Goal: Transaction & Acquisition: Purchase product/service

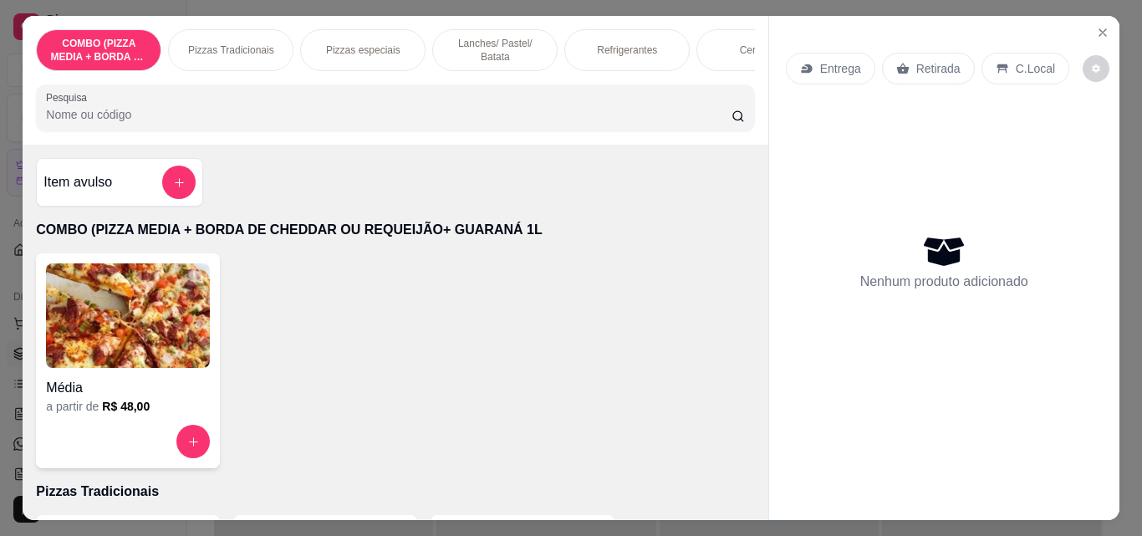
click at [253, 43] on p "Pizzas Tradicionais" at bounding box center [231, 49] width 86 height 13
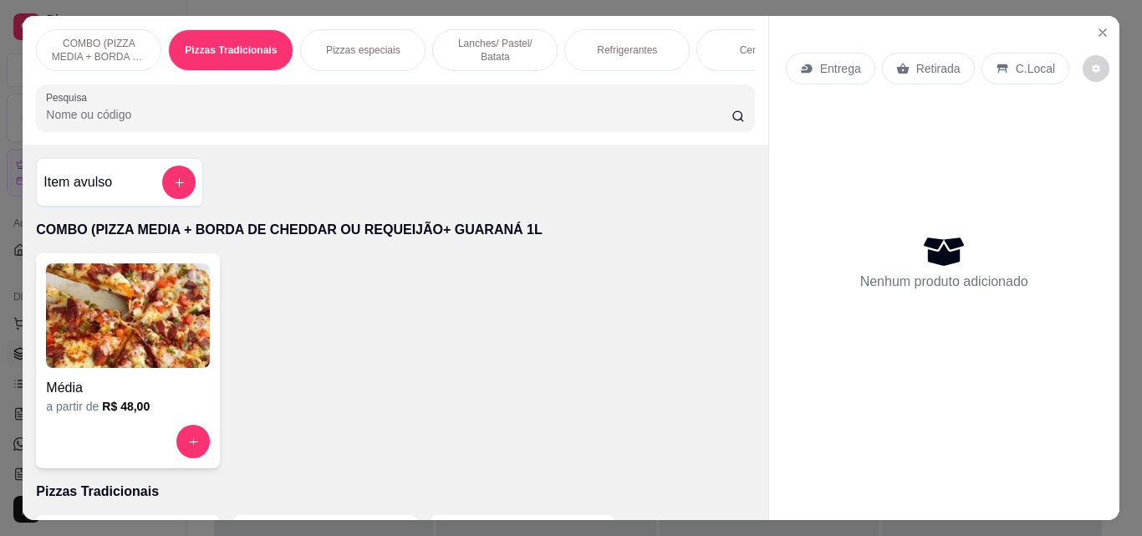
scroll to position [43, 0]
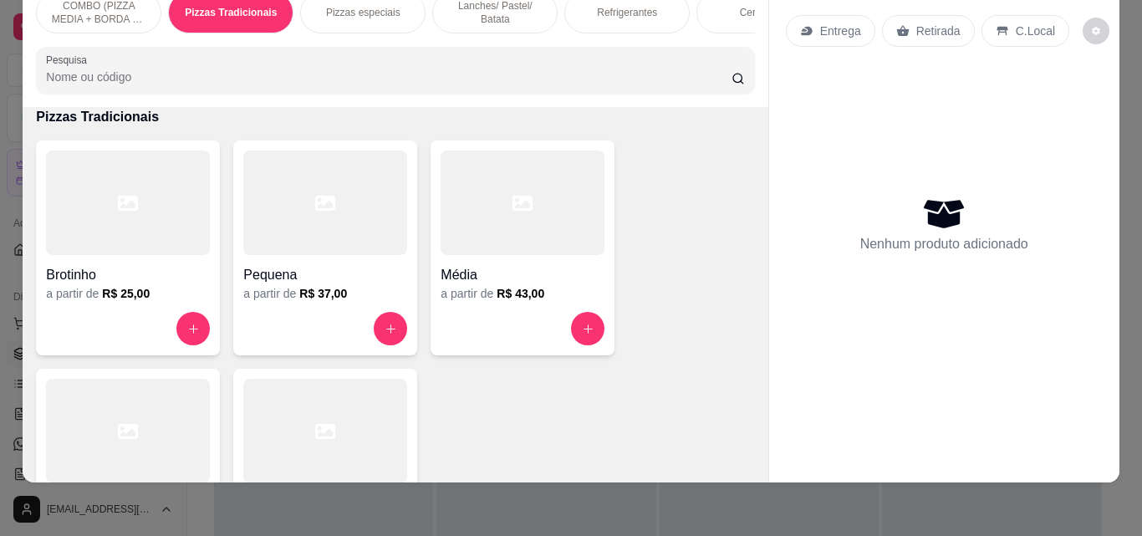
click at [155, 394] on div at bounding box center [128, 431] width 164 height 104
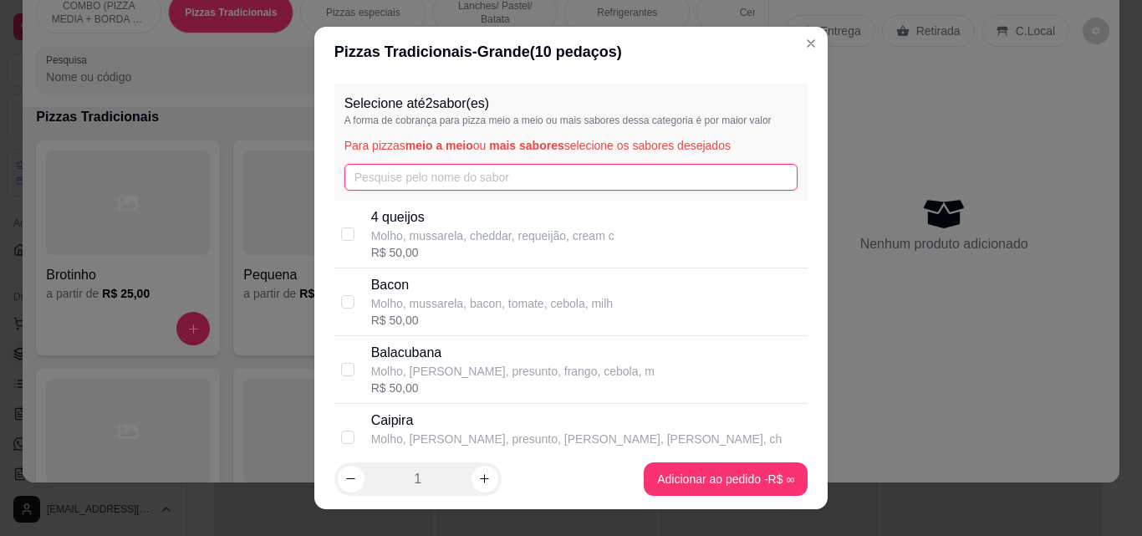
click at [403, 180] on input "text" at bounding box center [571, 177] width 454 height 27
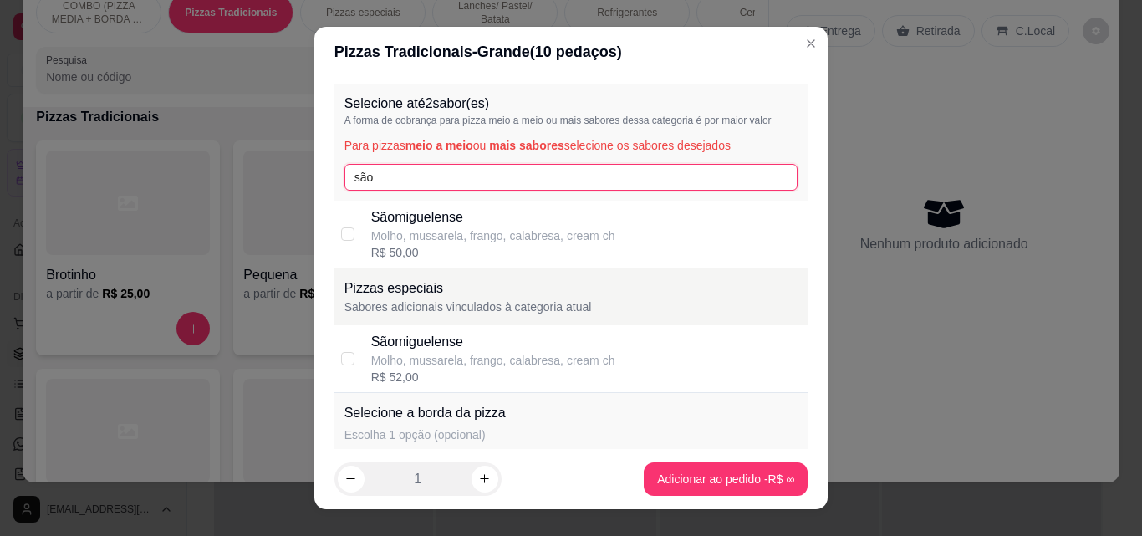
type input "são"
click at [400, 229] on p "Molho, mussarela, frango, calabresa, cream ch" at bounding box center [493, 235] width 244 height 17
checkbox input "true"
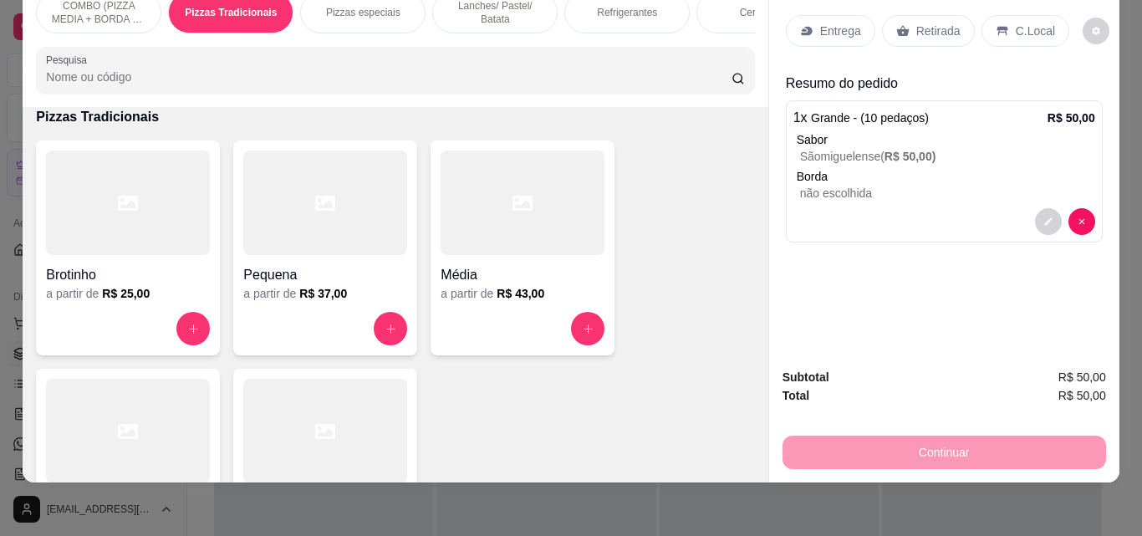
click at [822, 25] on p "Entrega" at bounding box center [840, 31] width 41 height 17
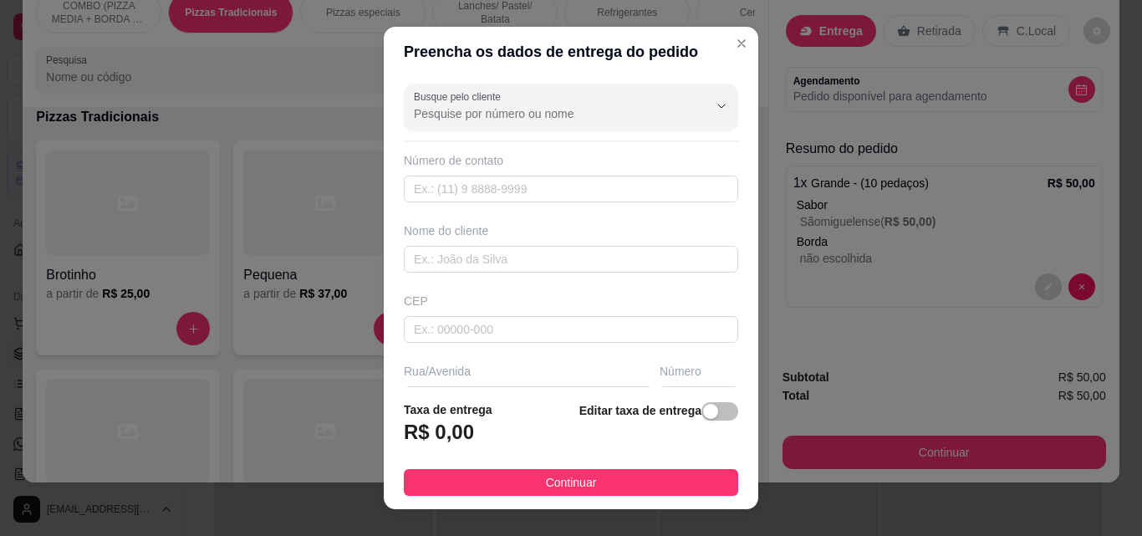
scroll to position [253, 0]
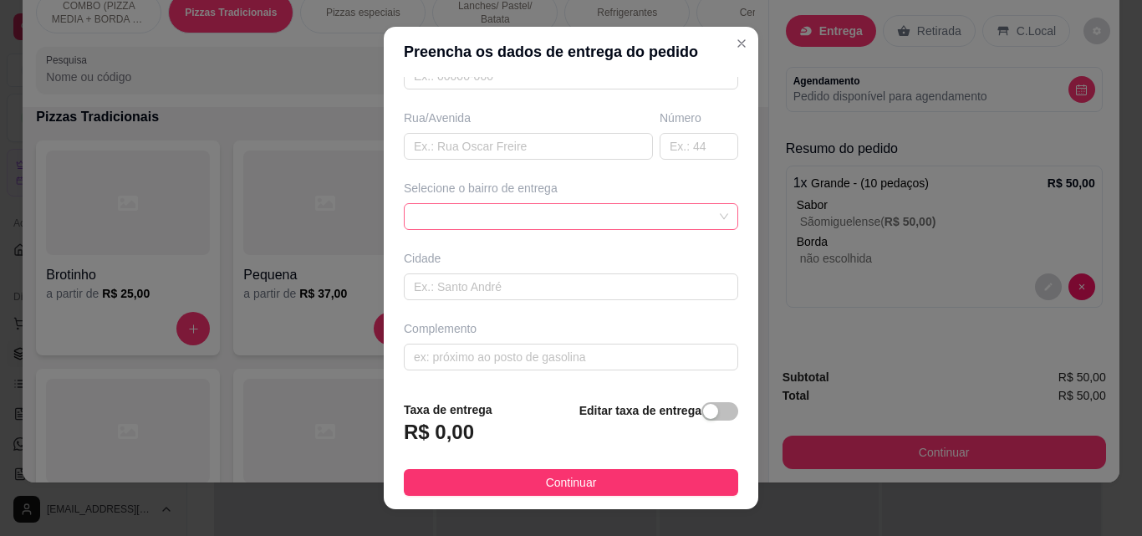
click at [700, 223] on div at bounding box center [571, 216] width 334 height 27
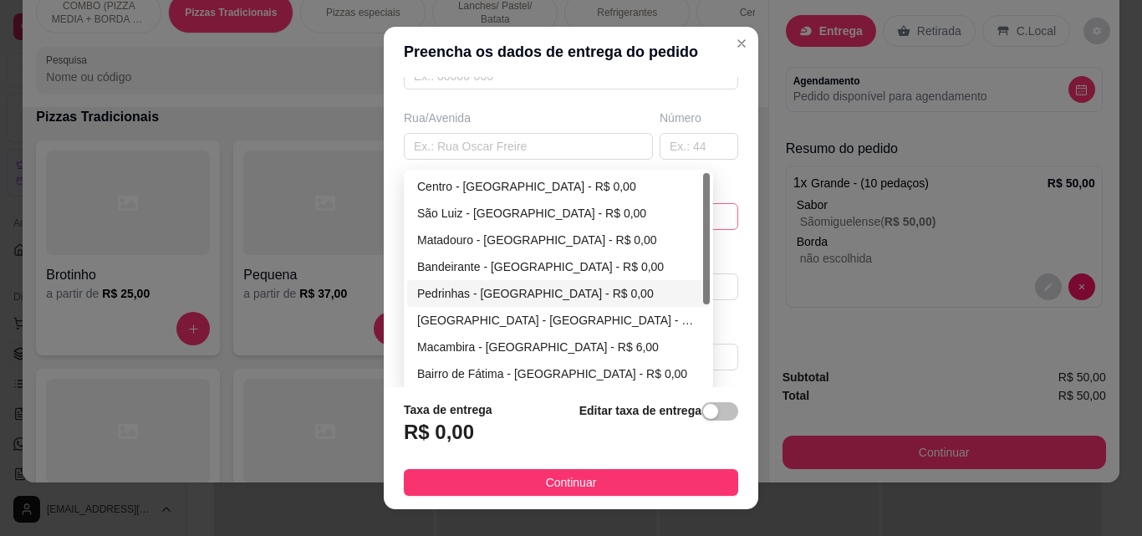
drag, startPoint x: 704, startPoint y: 292, endPoint x: 704, endPoint y: 320, distance: 27.6
click at [704, 320] on div "65d437ceb6f0d4bdbaa348ac 65d437e5b6f0d4bdbaa348af 65d437f6b6f0d4bdbaa348b2 [GEO…" at bounding box center [558, 280] width 309 height 221
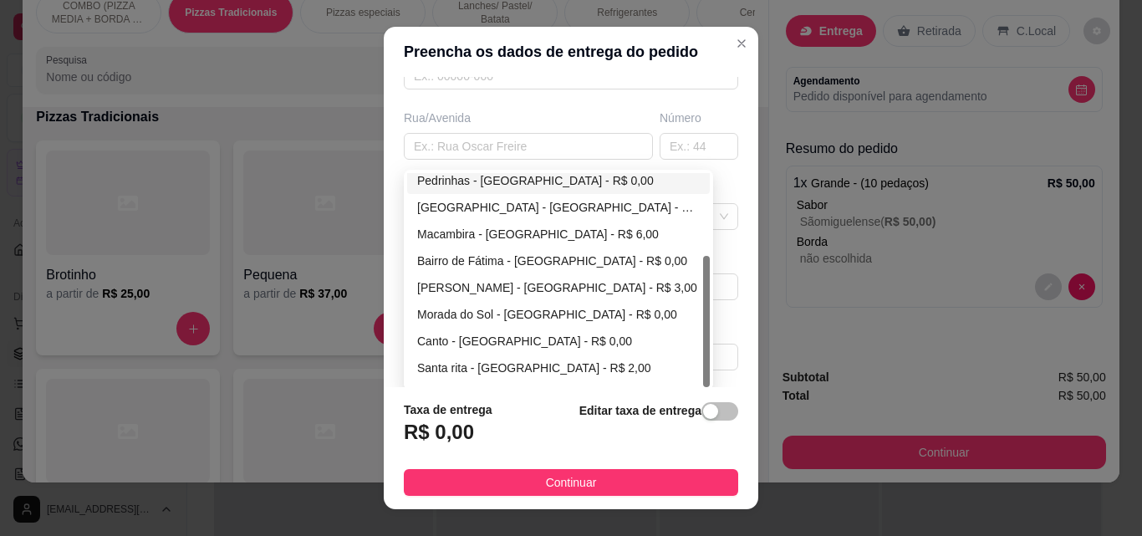
scroll to position [134, 0]
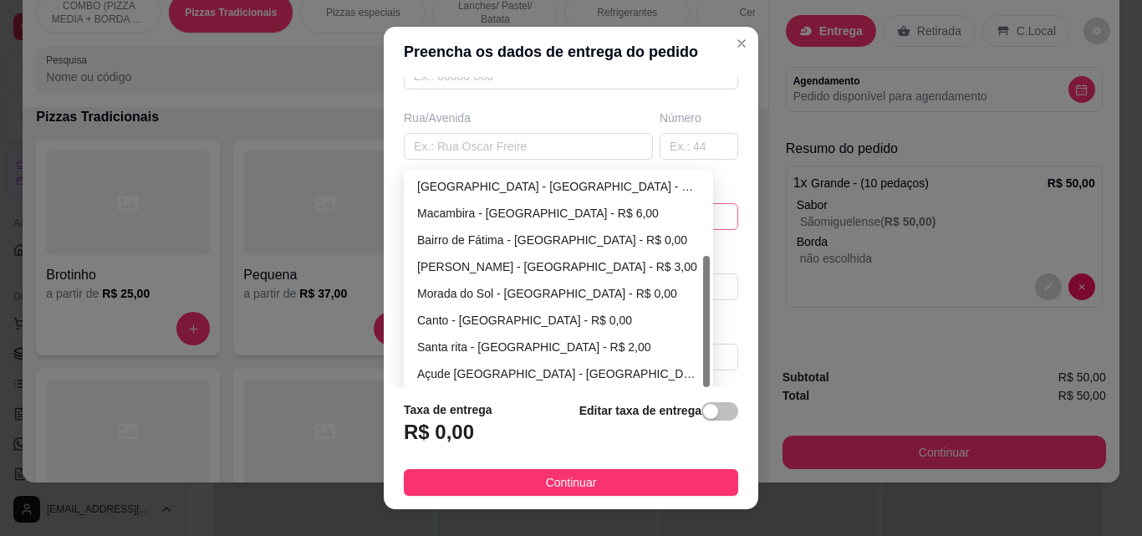
drag, startPoint x: 702, startPoint y: 292, endPoint x: 694, endPoint y: 305, distance: 14.6
click at [694, 338] on div "Pedrinhas - [GEOGRAPHIC_DATA] - R$ 0,00 [GEOGRAPHIC_DATA] - [GEOGRAPHIC_DATA] -…" at bounding box center [558, 280] width 303 height 214
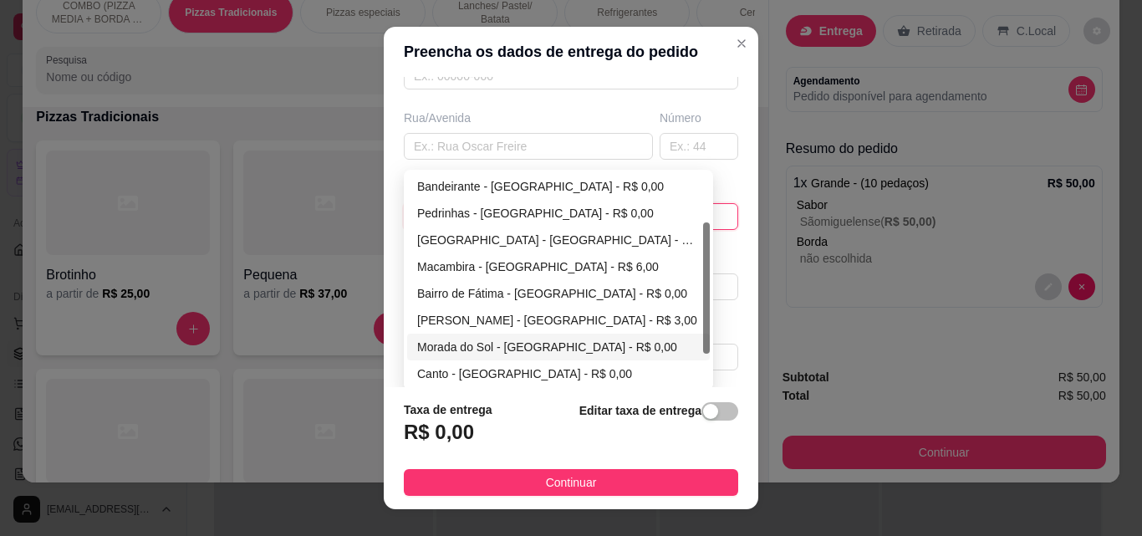
drag, startPoint x: 694, startPoint y: 289, endPoint x: 687, endPoint y: 353, distance: 64.8
click at [687, 353] on div "Matadouro - [GEOGRAPHIC_DATA] - R$ 0,00 Bandeirante - [GEOGRAPHIC_DATA] - R$ 0,…" at bounding box center [558, 293] width 303 height 294
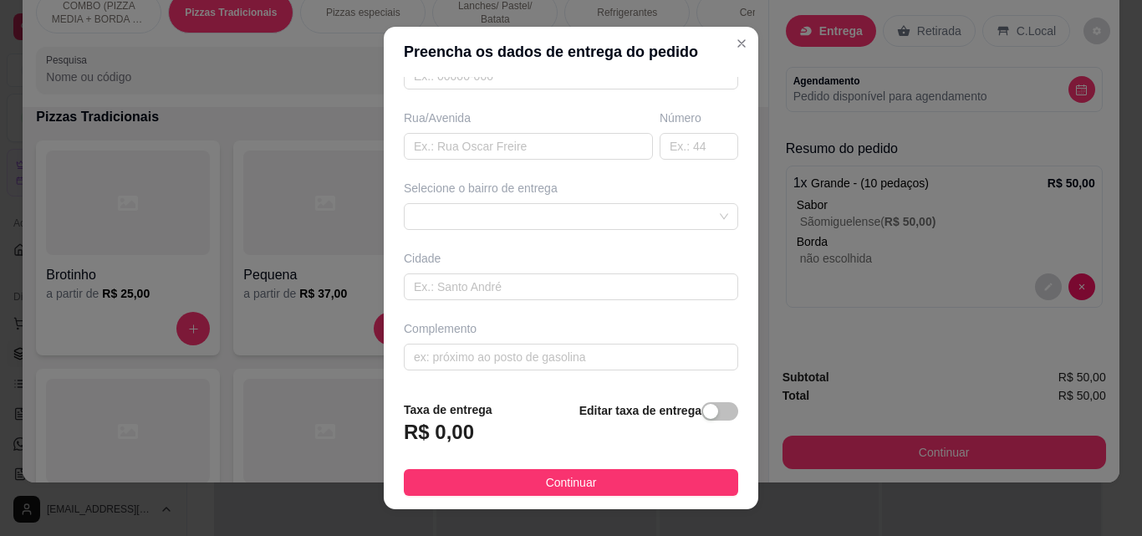
scroll to position [253, 0]
click at [699, 208] on div "65d4381eb6f0d4bdbaa348b5 65d43838b6f0d4bdbaa348b8 65d4384fb6f0d4bdbaa348bb Mata…" at bounding box center [571, 216] width 334 height 27
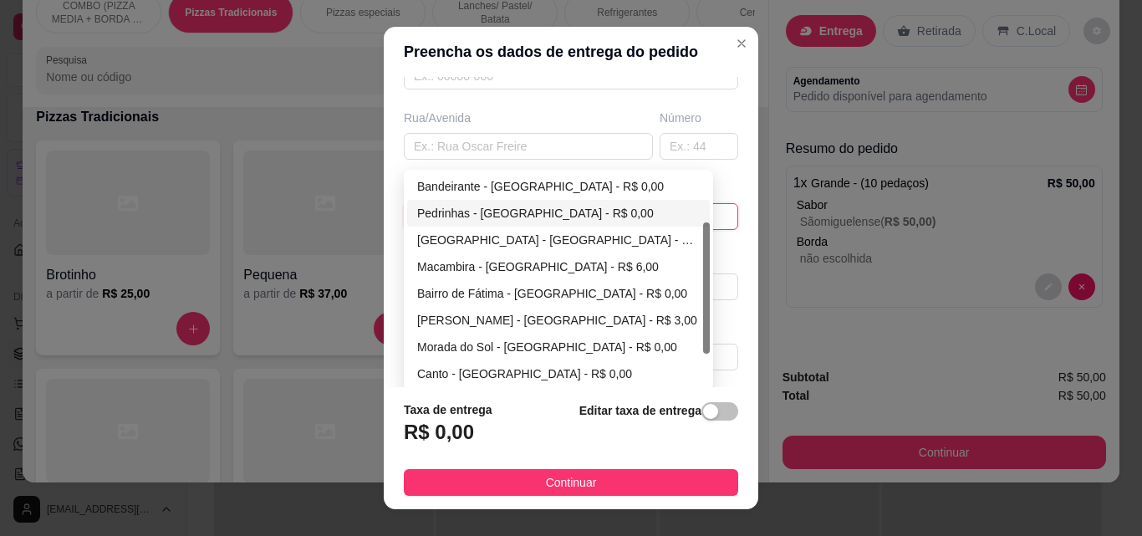
click at [618, 208] on div "Pedrinhas - [GEOGRAPHIC_DATA] - R$ 0,00" at bounding box center [558, 213] width 282 height 18
type input "São Miguel do Tapuio"
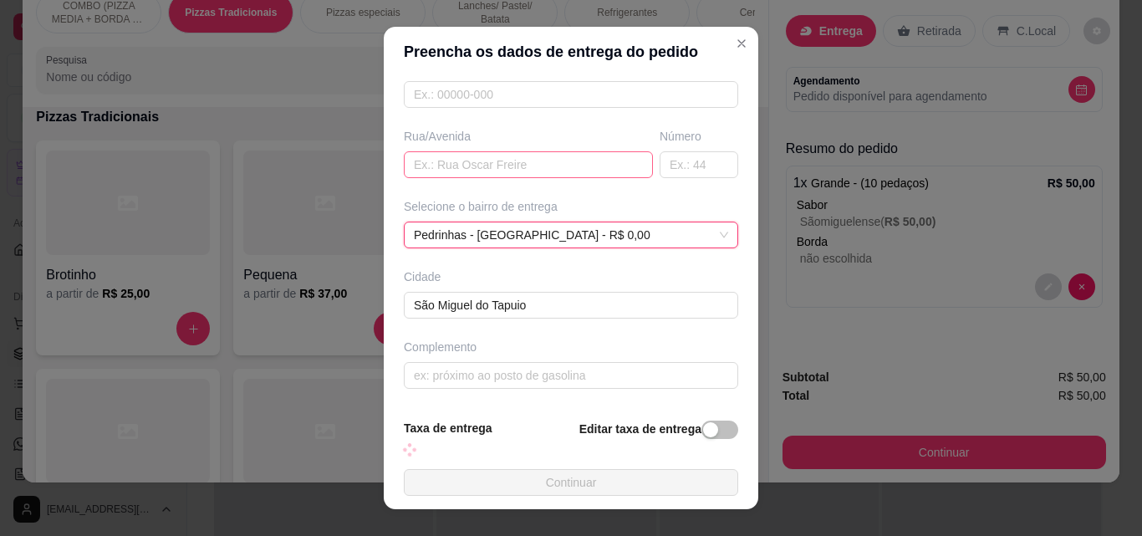
scroll to position [235, 0]
click at [558, 161] on input "text" at bounding box center [528, 164] width 249 height 27
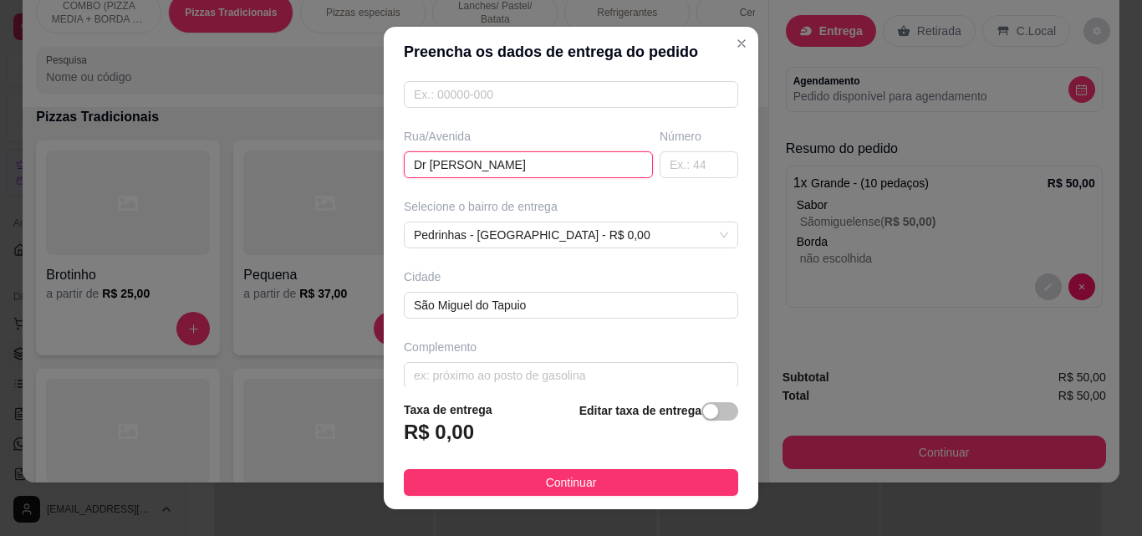
type input "Dr [PERSON_NAME]"
click at [656, 150] on div "Número" at bounding box center [698, 153] width 85 height 50
click at [677, 170] on input "text" at bounding box center [698, 164] width 79 height 27
type input "1077"
click at [694, 374] on input "text" at bounding box center [571, 375] width 334 height 27
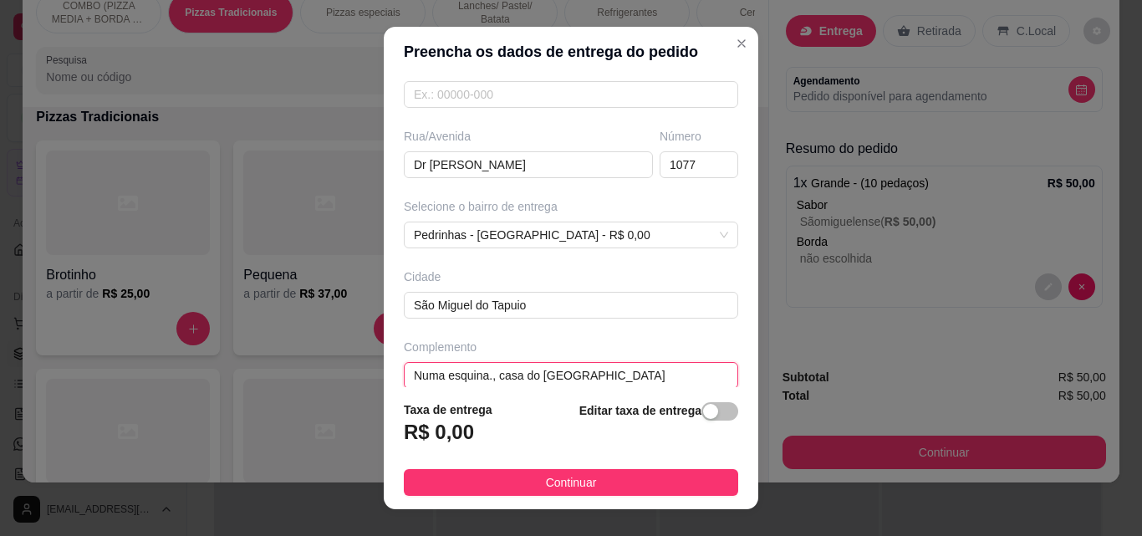
click at [630, 365] on input "Numa esquina., casa do [GEOGRAPHIC_DATA]" at bounding box center [571, 375] width 334 height 27
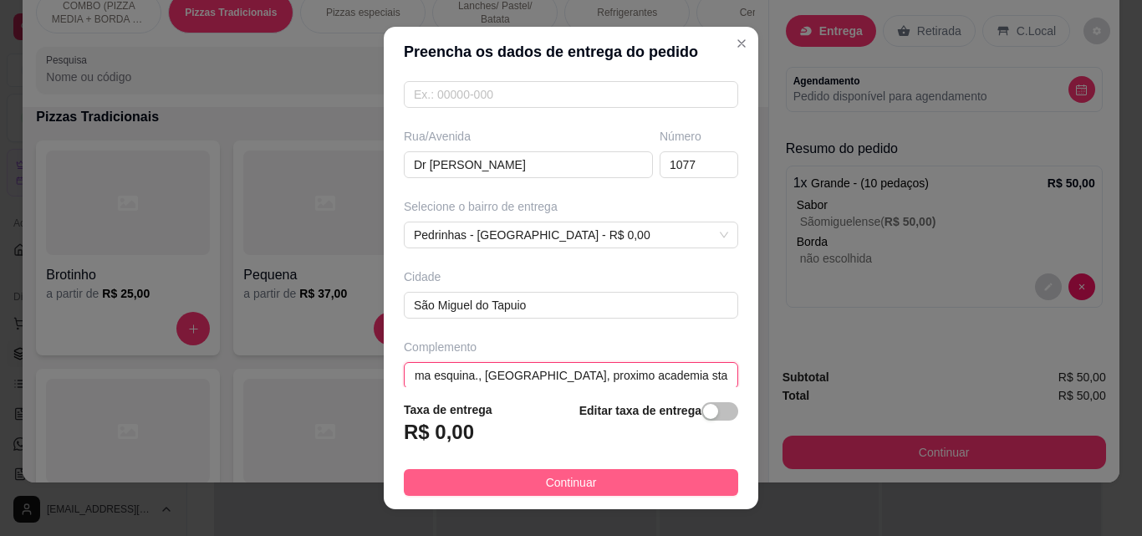
type input "Numa esquina., [GEOGRAPHIC_DATA], proximo academia star fit"
click at [602, 493] on button "Continuar" at bounding box center [571, 482] width 334 height 27
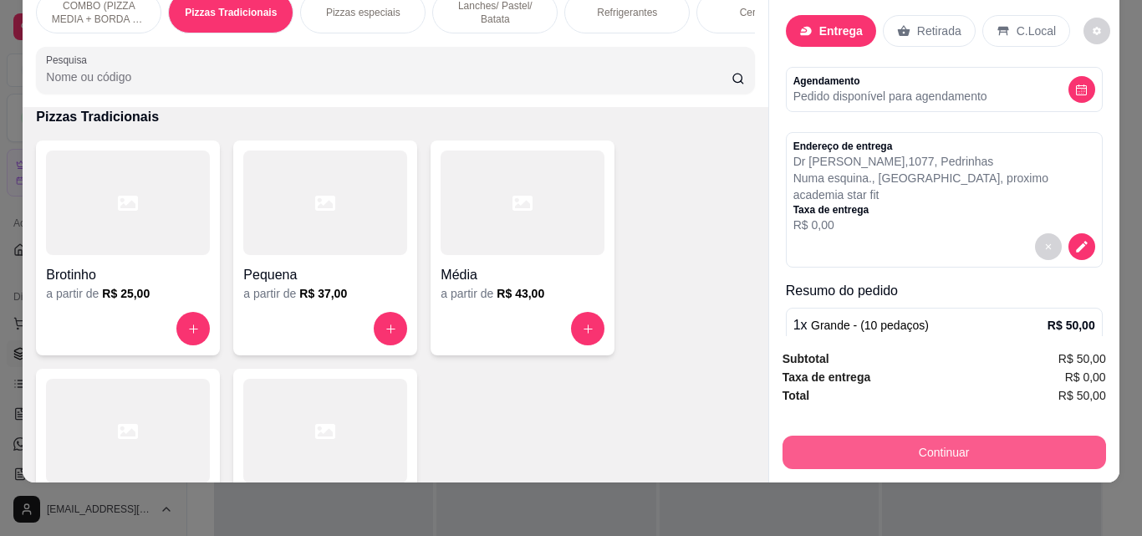
click at [922, 450] on button "Continuar" at bounding box center [943, 451] width 323 height 33
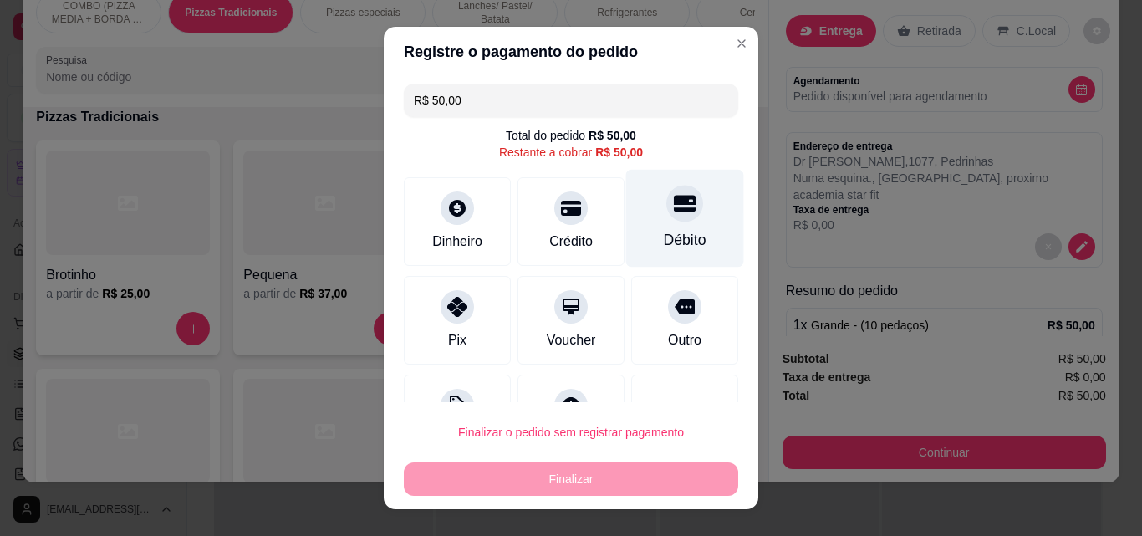
click at [668, 226] on div "Débito" at bounding box center [685, 219] width 118 height 98
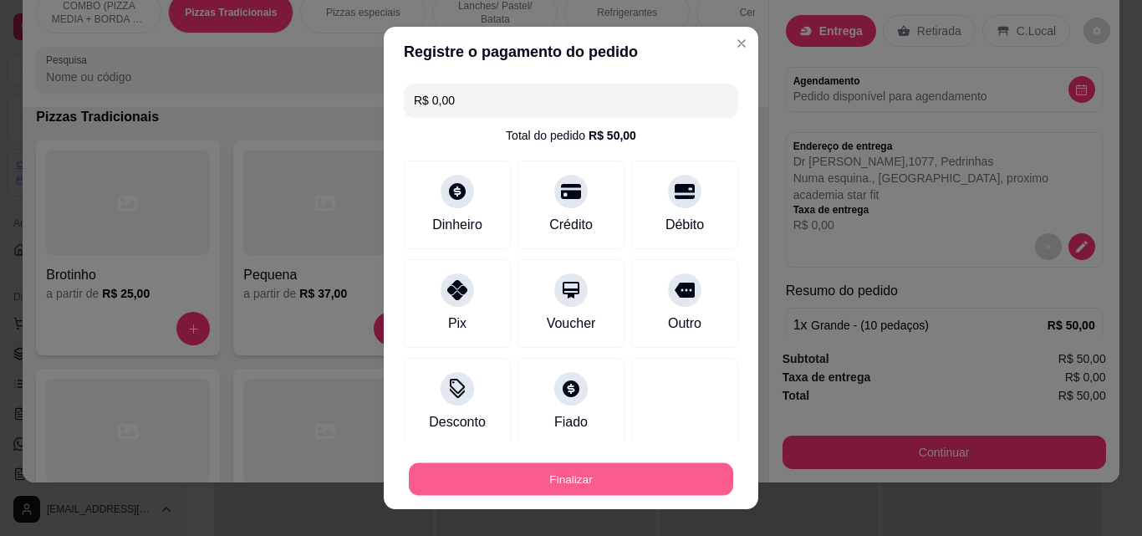
click at [643, 474] on button "Finalizar" at bounding box center [571, 479] width 324 height 33
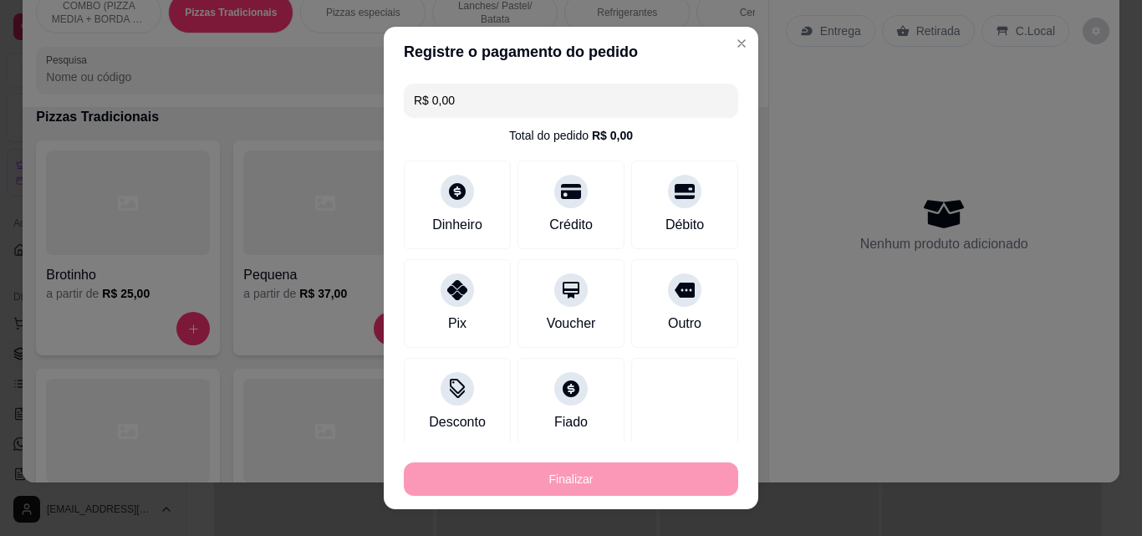
type input "-R$ 50,00"
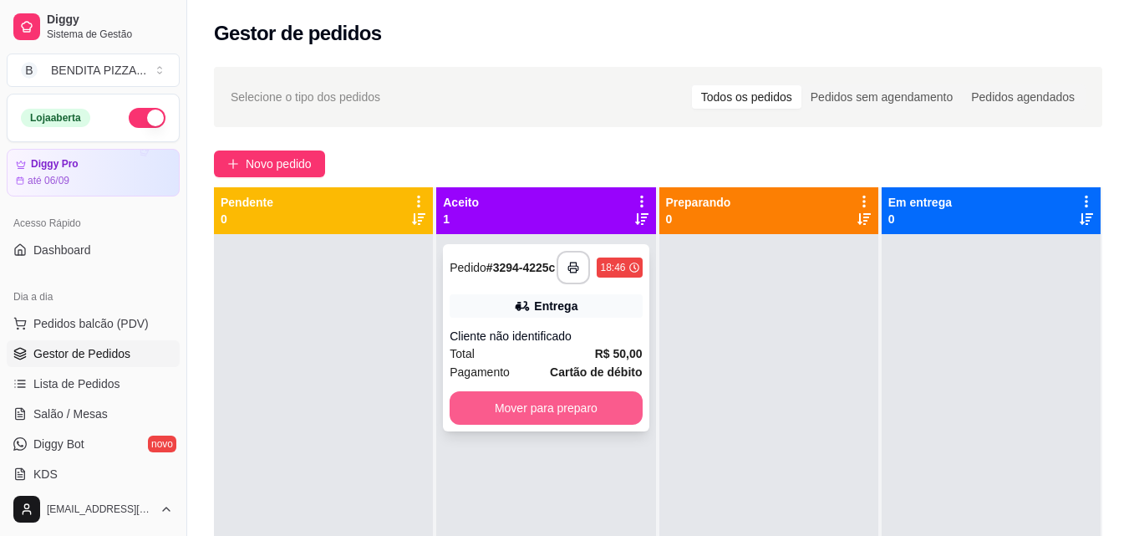
click at [613, 379] on strong "Cartão de débito" at bounding box center [596, 371] width 92 height 13
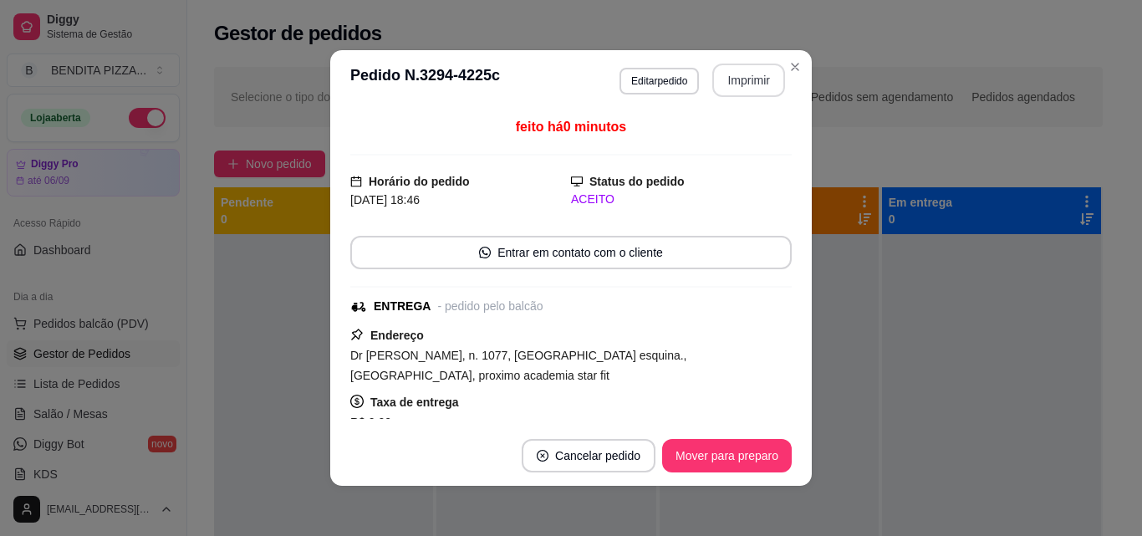
click at [725, 69] on button "Imprimir" at bounding box center [748, 80] width 73 height 33
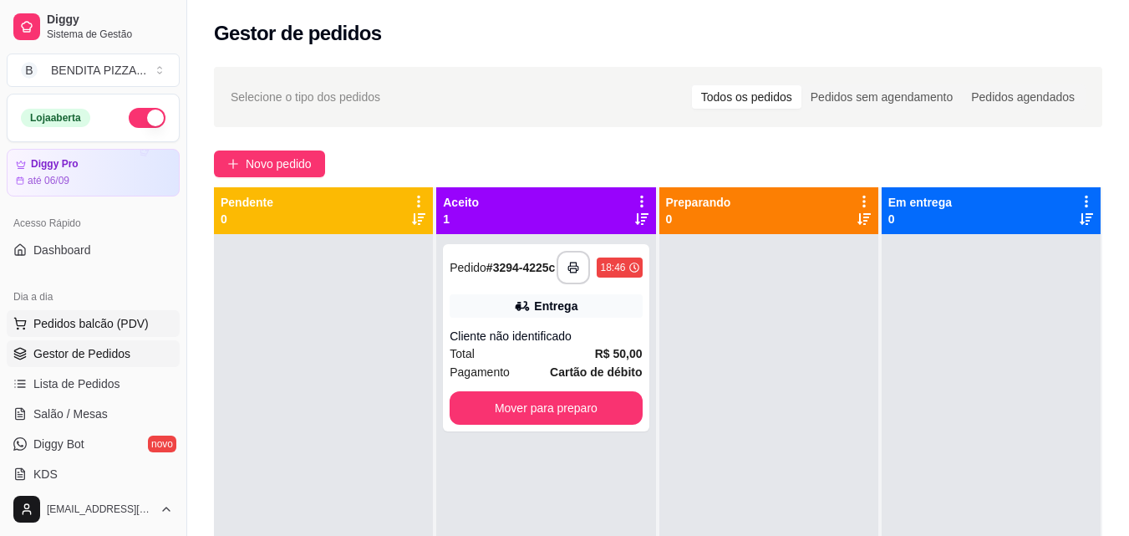
click at [92, 333] on button "Pedidos balcão (PDV)" at bounding box center [93, 323] width 173 height 27
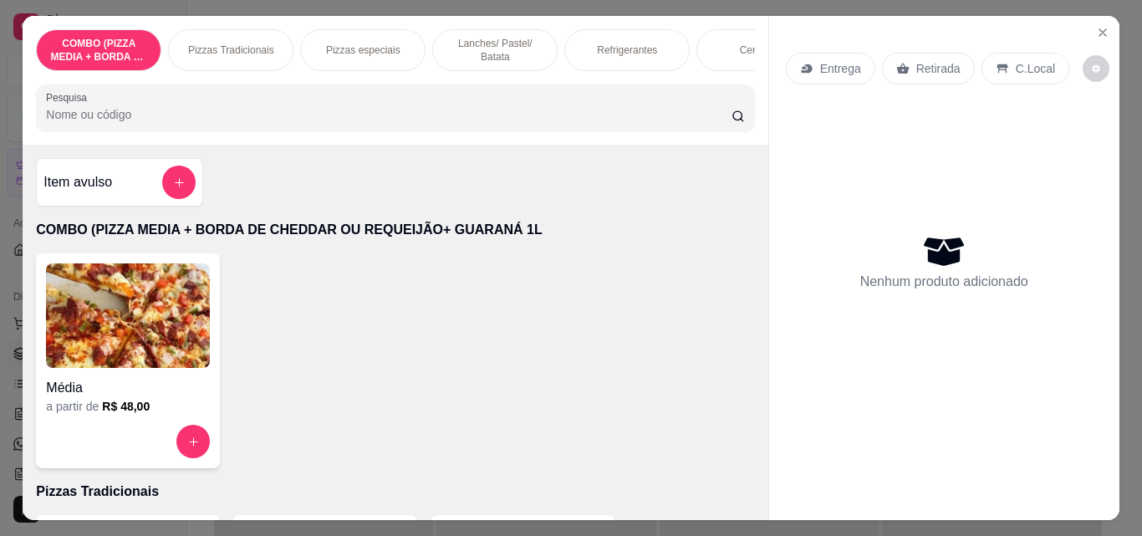
click at [262, 44] on p "Pizzas Tradicionais" at bounding box center [231, 49] width 86 height 13
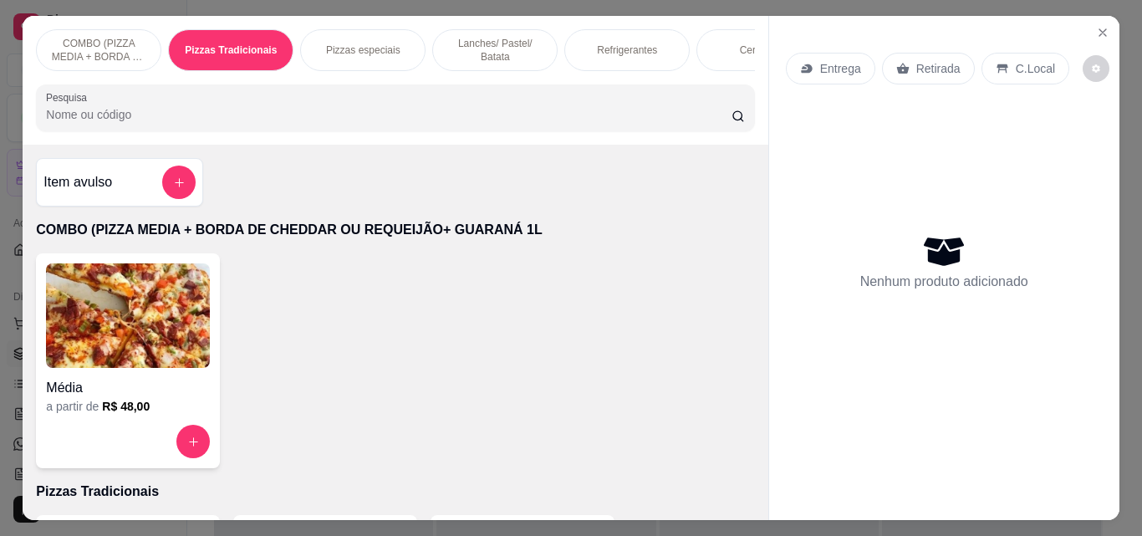
scroll to position [43, 0]
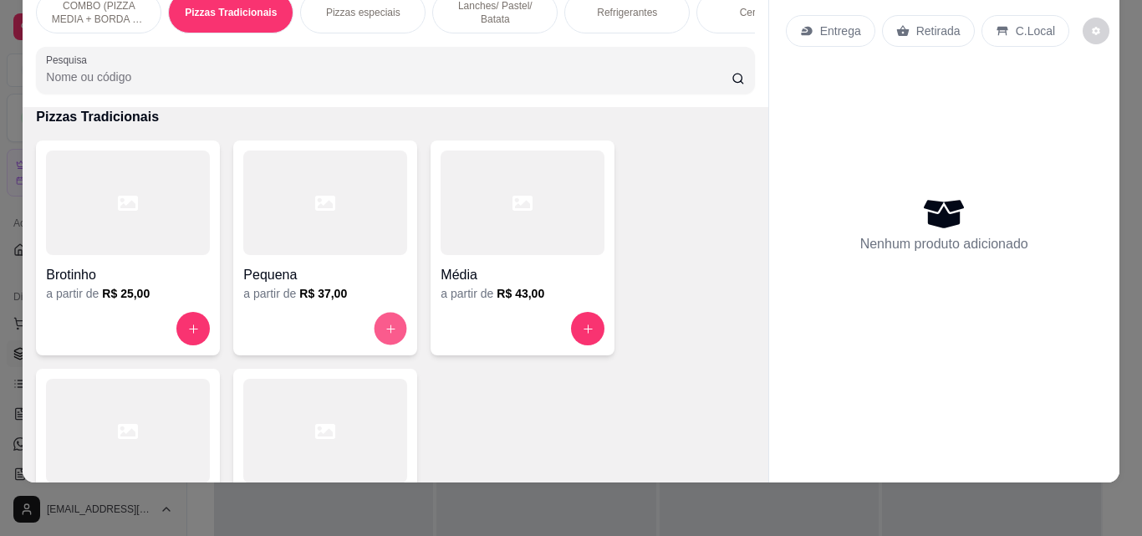
click at [378, 339] on button "increase-product-quantity" at bounding box center [390, 329] width 33 height 33
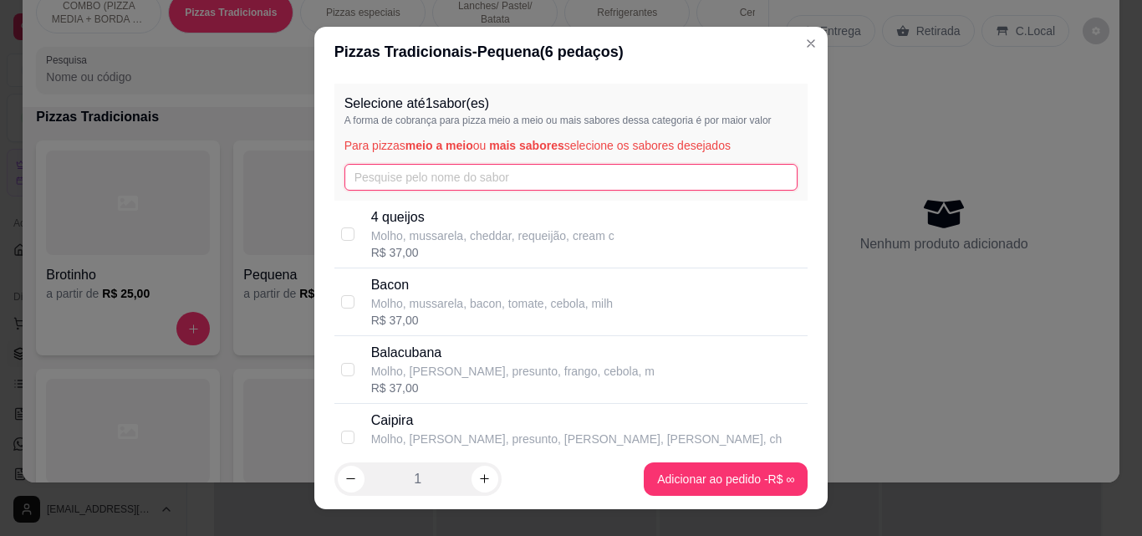
click at [517, 175] on input "text" at bounding box center [571, 177] width 454 height 27
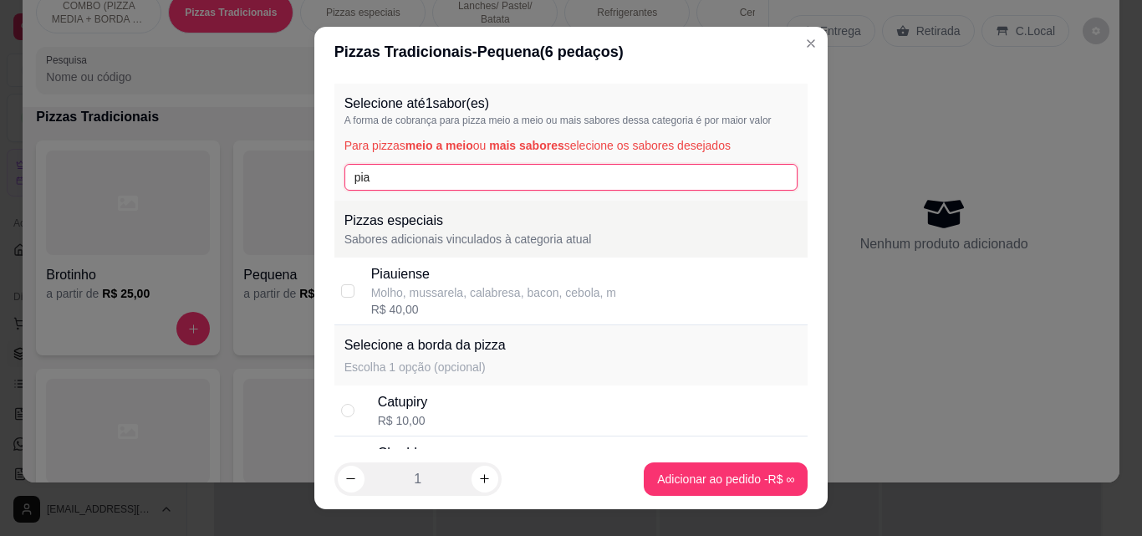
type input "pia"
click at [490, 287] on div "Molho, mussarela, calabresa, bacon, cebola, m" at bounding box center [493, 292] width 245 height 17
checkbox input "true"
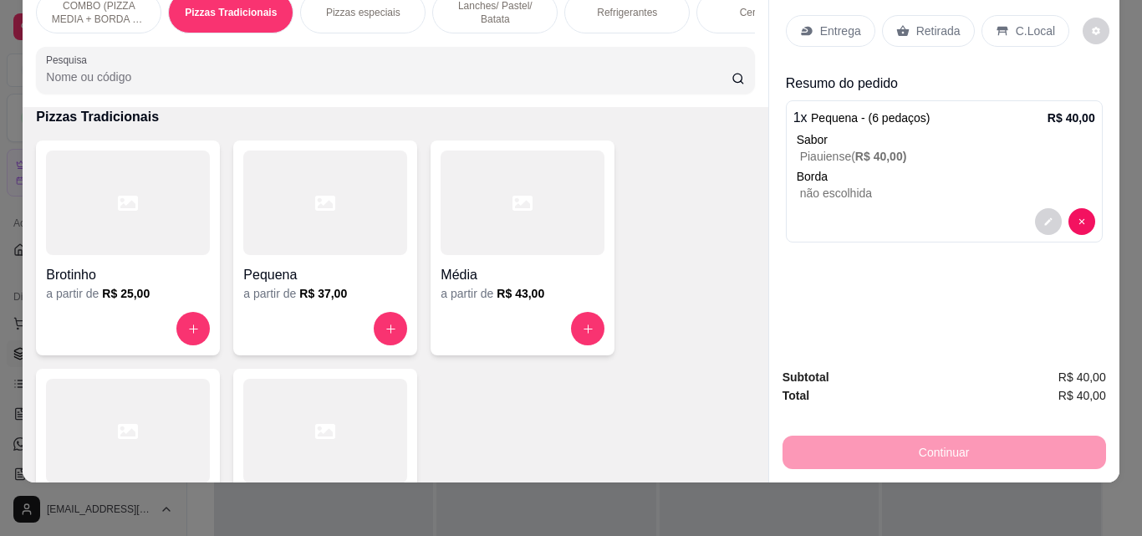
click at [843, 15] on div "Entrega" at bounding box center [830, 31] width 89 height 32
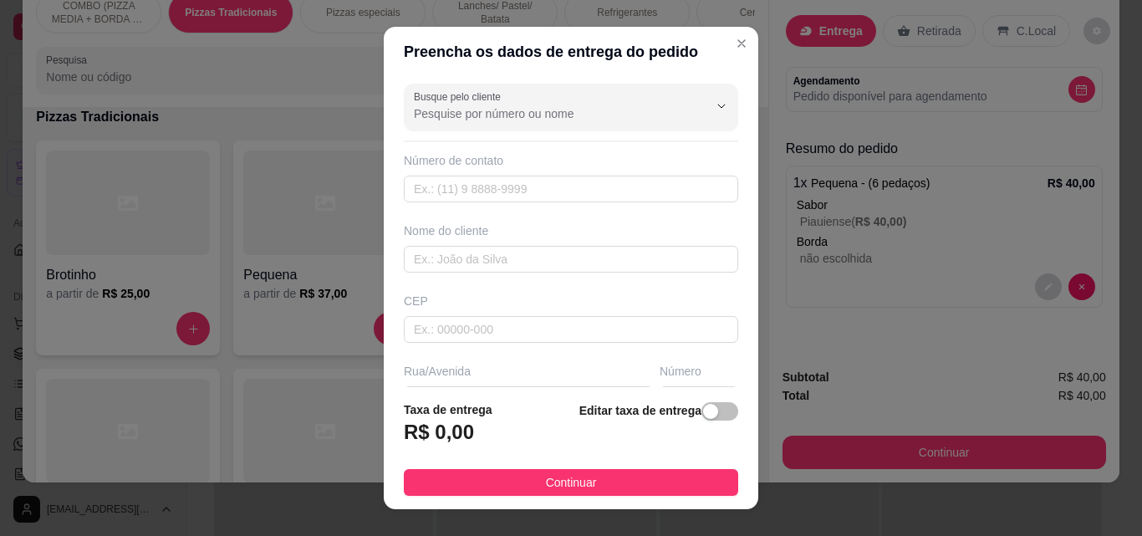
click at [580, 244] on div "Nome do cliente" at bounding box center [570, 247] width 341 height 50
click at [526, 257] on input "text" at bounding box center [571, 259] width 334 height 27
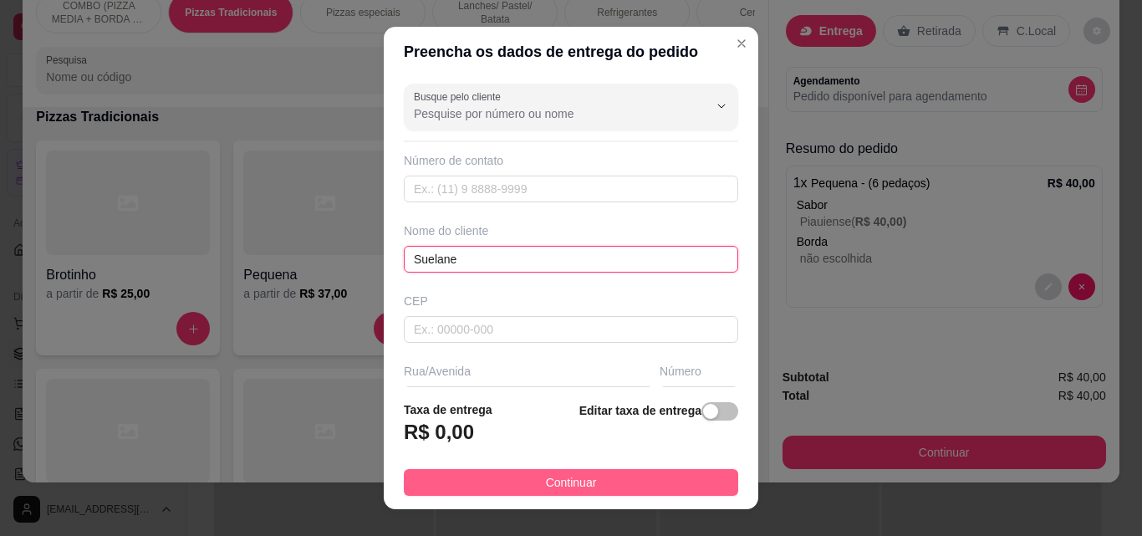
type input "Suelane"
click at [623, 471] on button "Continuar" at bounding box center [571, 482] width 334 height 27
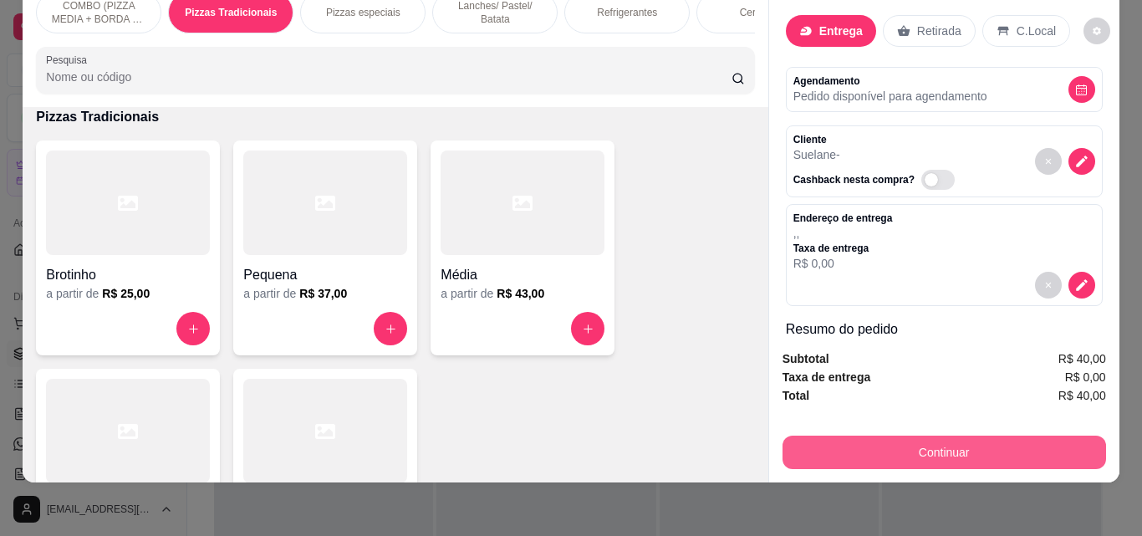
click at [839, 436] on button "Continuar" at bounding box center [943, 451] width 323 height 33
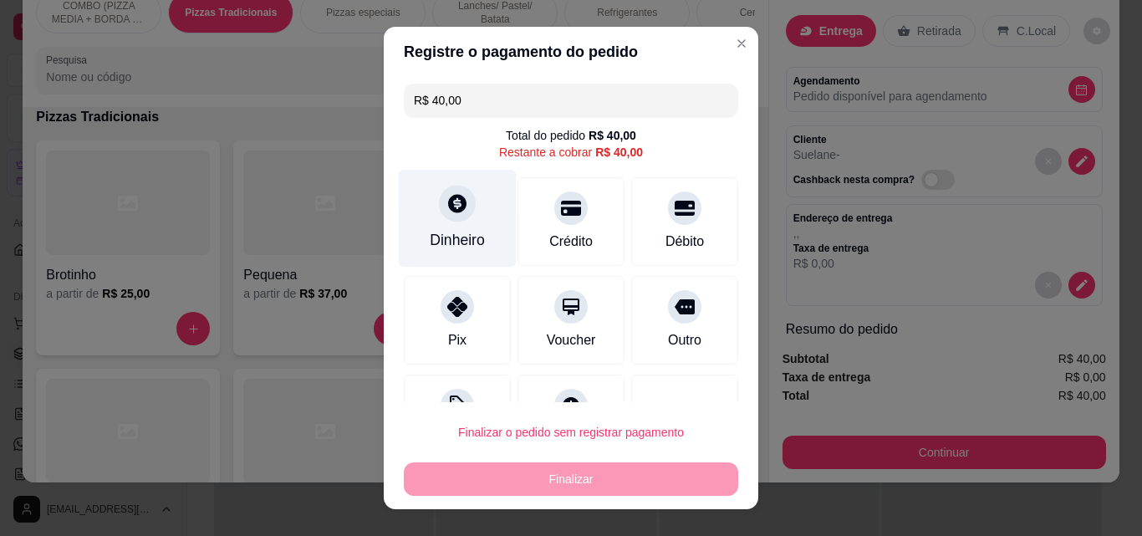
click at [440, 248] on div "Dinheiro" at bounding box center [457, 240] width 55 height 22
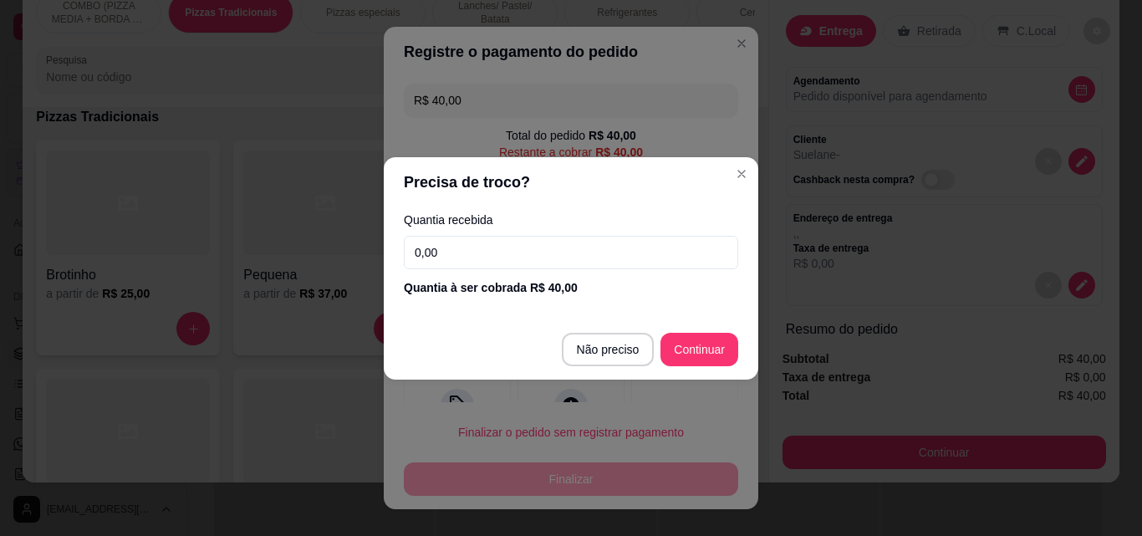
click at [440, 248] on input "0,00" at bounding box center [571, 252] width 334 height 33
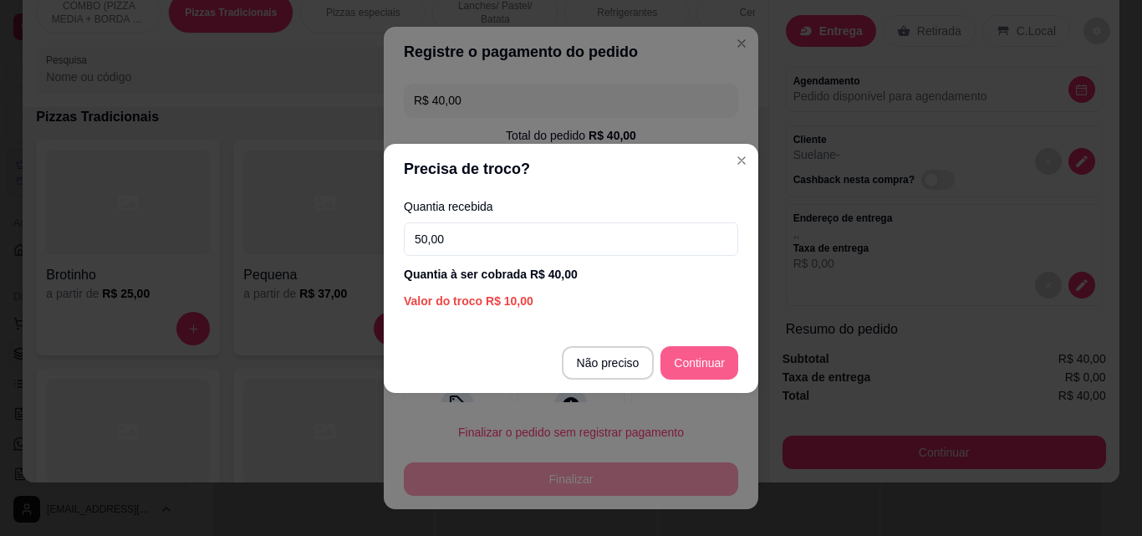
type input "50,00"
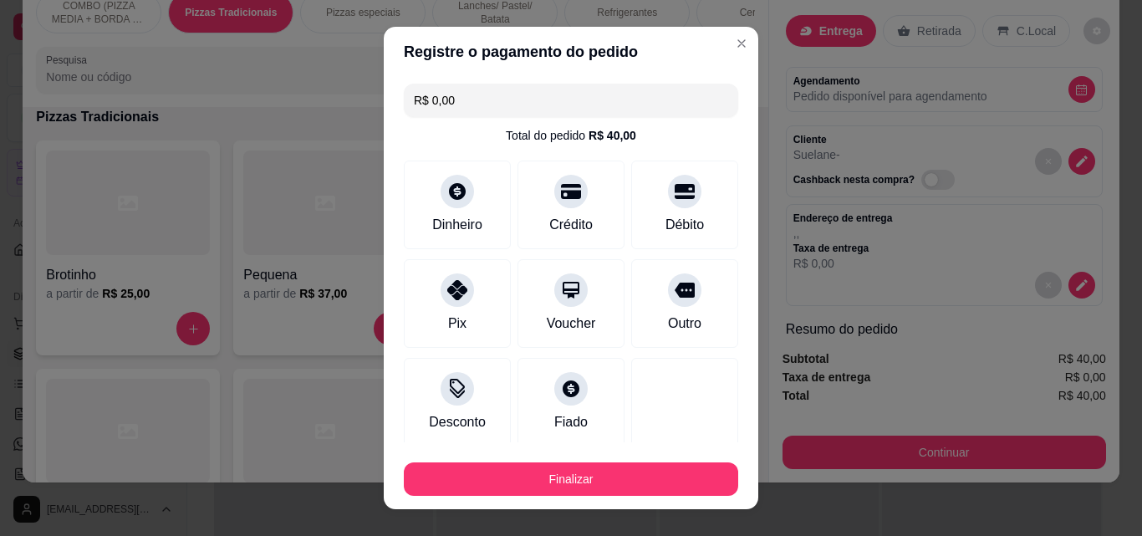
click at [620, 460] on div "Finalizar" at bounding box center [571, 475] width 334 height 40
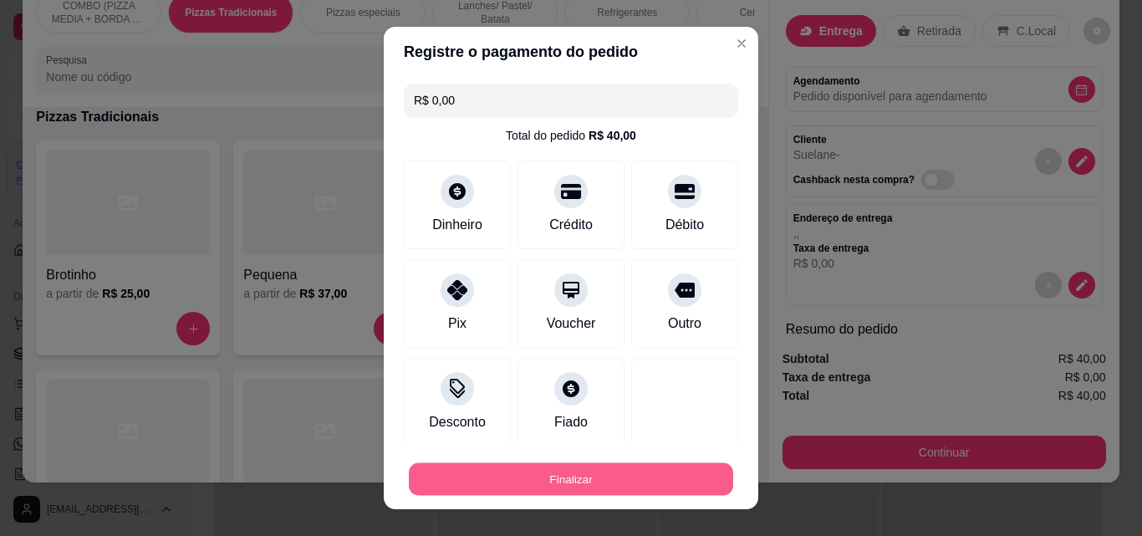
click at [614, 475] on button "Finalizar" at bounding box center [571, 479] width 324 height 33
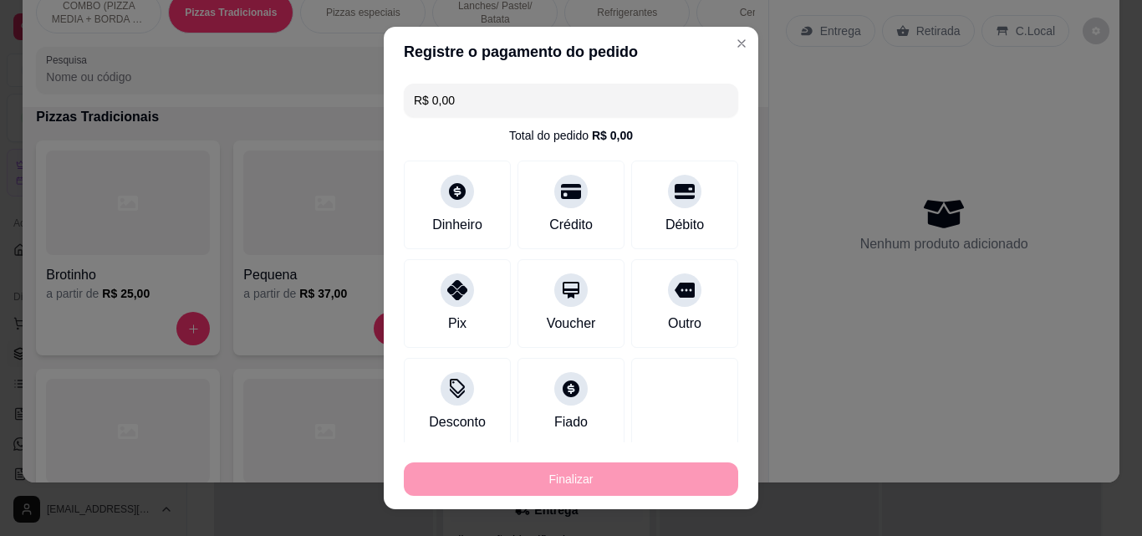
type input "-R$ 40,00"
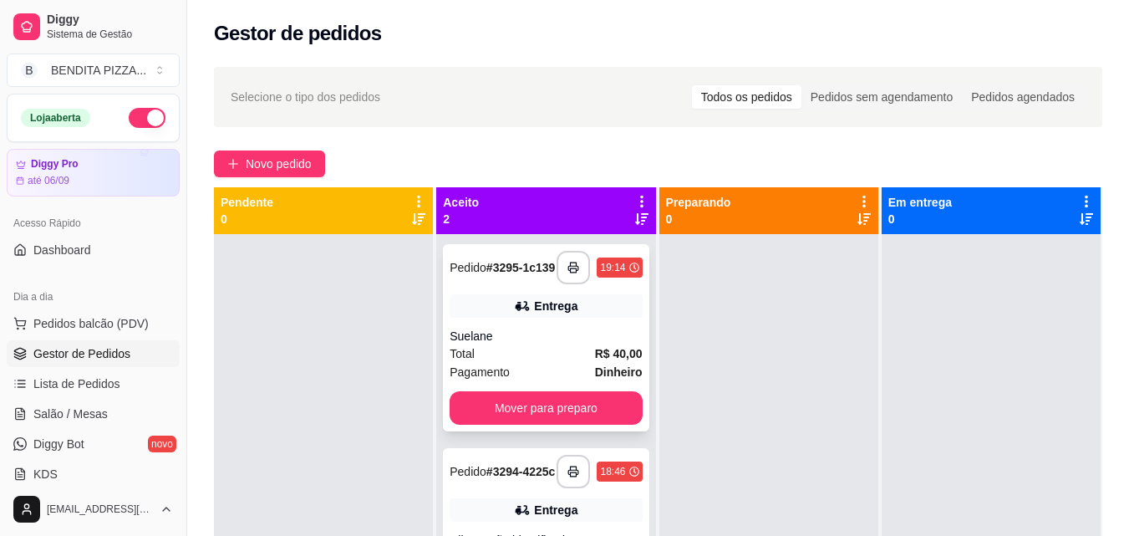
click at [581, 344] on div "Total R$ 40,00" at bounding box center [546, 353] width 192 height 18
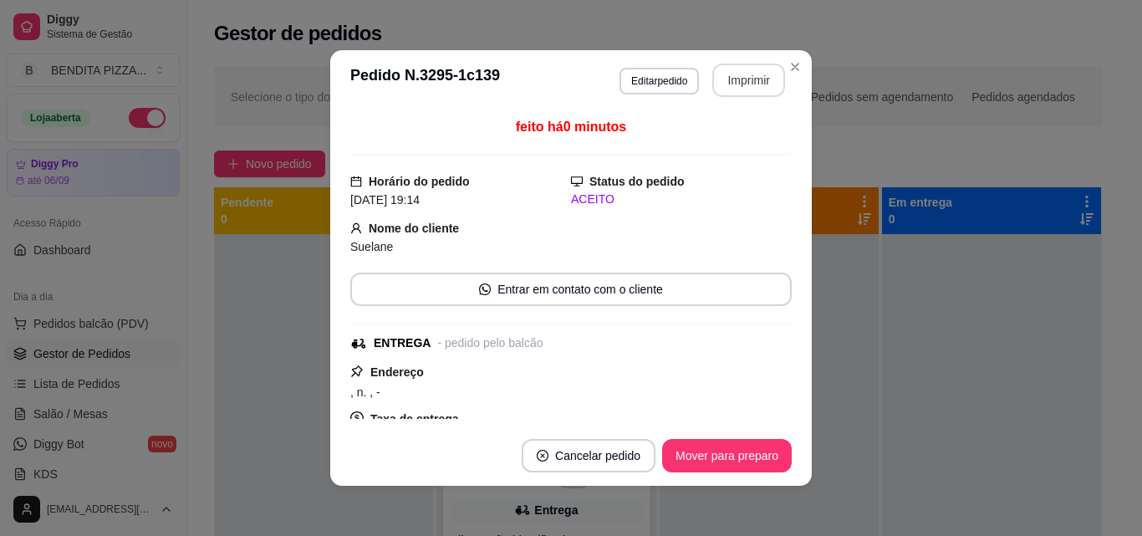
click at [758, 74] on button "Imprimir" at bounding box center [748, 80] width 73 height 33
